Goal: Transaction & Acquisition: Purchase product/service

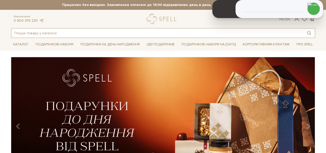
click at [41, 34] on input "text" at bounding box center [157, 32] width 292 height 9
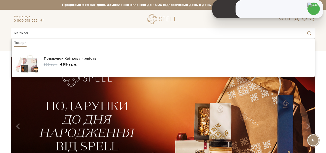
type input "квіткова"
drag, startPoint x: 19, startPoint y: 33, endPoint x: 0, endPoint y: 32, distance: 18.6
click at [0, 32] on header "Безкоштовна доставка Новою Поштою при замовленні від 2000 гривень Працюємо без …" at bounding box center [163, 19] width 326 height 38
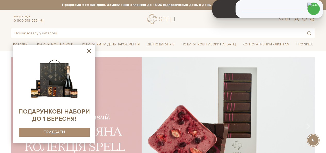
click at [91, 52] on icon at bounding box center [89, 51] width 6 height 6
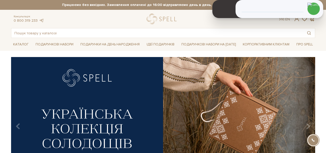
click at [321, 71] on div "slide 4 of 4" at bounding box center [163, 122] width 326 height 131
click at [48, 31] on input "text" at bounding box center [157, 32] width 292 height 9
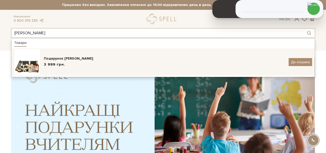
type input "[PERSON_NAME]"
click at [50, 66] on span "3 999 грн." at bounding box center [54, 64] width 21 height 5
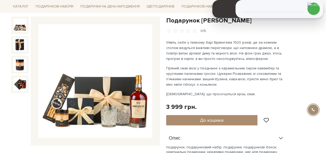
scroll to position [26, 0]
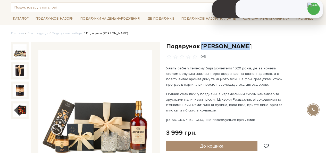
drag, startPoint x: 243, startPoint y: 45, endPoint x: 201, endPoint y: 46, distance: 42.3
click at [201, 46] on h1 "Подарунок [PERSON_NAME]" at bounding box center [240, 46] width 149 height 8
copy h1 "Томаса Шелбі"
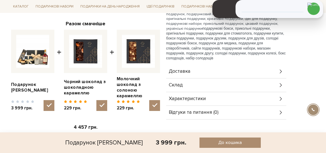
scroll to position [155, 0]
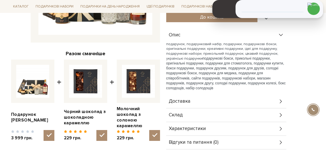
click at [182, 104] on div "Доставка" at bounding box center [226, 101] width 120 height 13
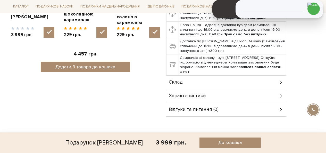
click at [181, 82] on span "Склад" at bounding box center [176, 82] width 14 height 5
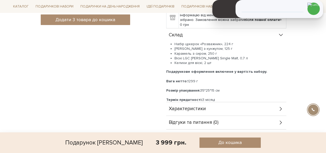
scroll to position [310, 0]
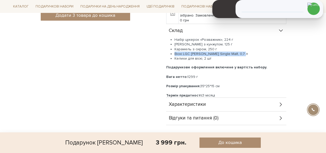
drag, startPoint x: 239, startPoint y: 52, endPoint x: 174, endPoint y: 52, distance: 64.5
click at [175, 52] on li "Віскі LGC James Kilton Single Malt, 0,7 л" at bounding box center [231, 54] width 112 height 5
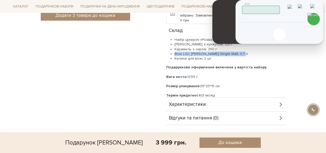
copy li "Віскі LGC James Kilton Single Malt, 0,7 л"
